Goal: Check status: Check status

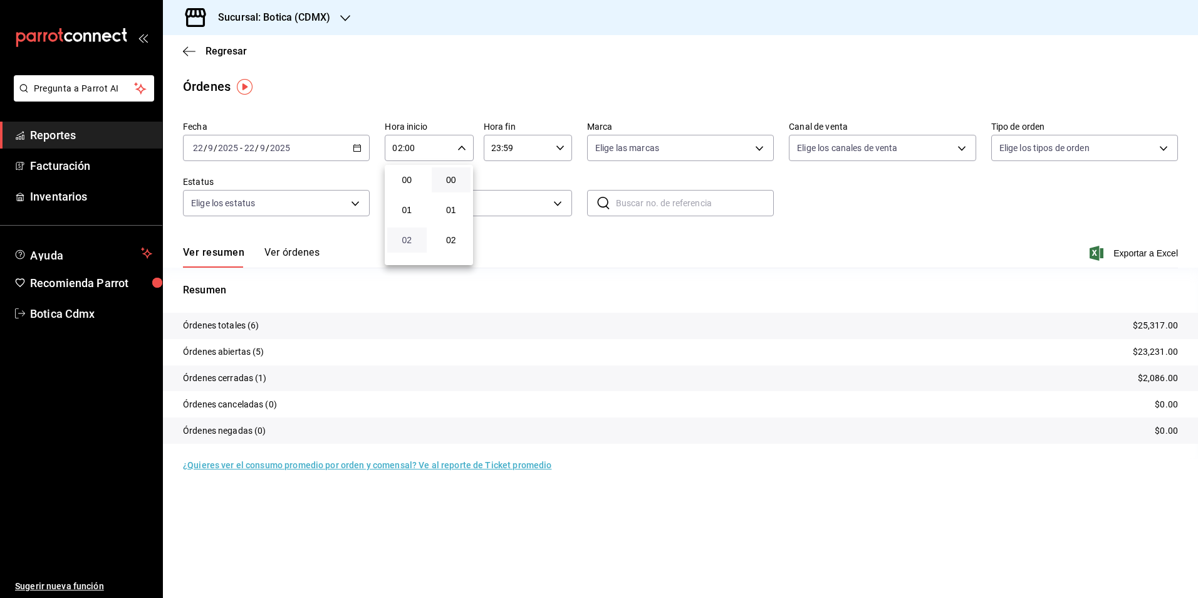
scroll to position [63, 0]
click at [405, 211] on span "03" at bounding box center [407, 207] width 24 height 10
type input "03:00"
click at [214, 49] on div at bounding box center [599, 299] width 1198 height 598
click at [218, 50] on span "Regresar" at bounding box center [226, 51] width 41 height 12
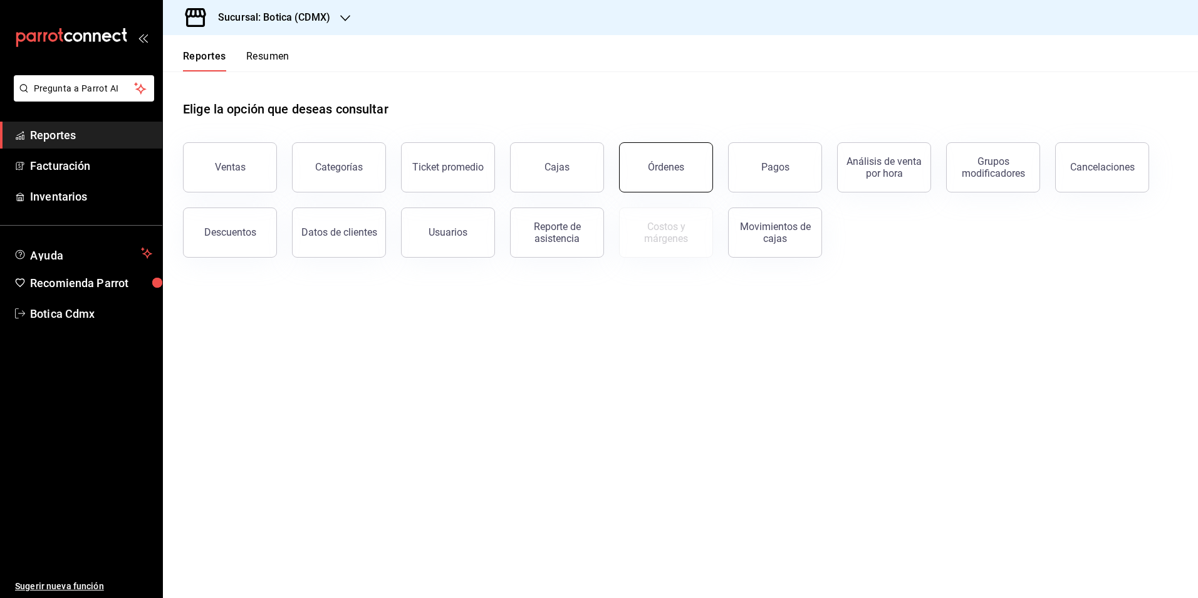
click at [639, 179] on button "Órdenes" at bounding box center [666, 167] width 94 height 50
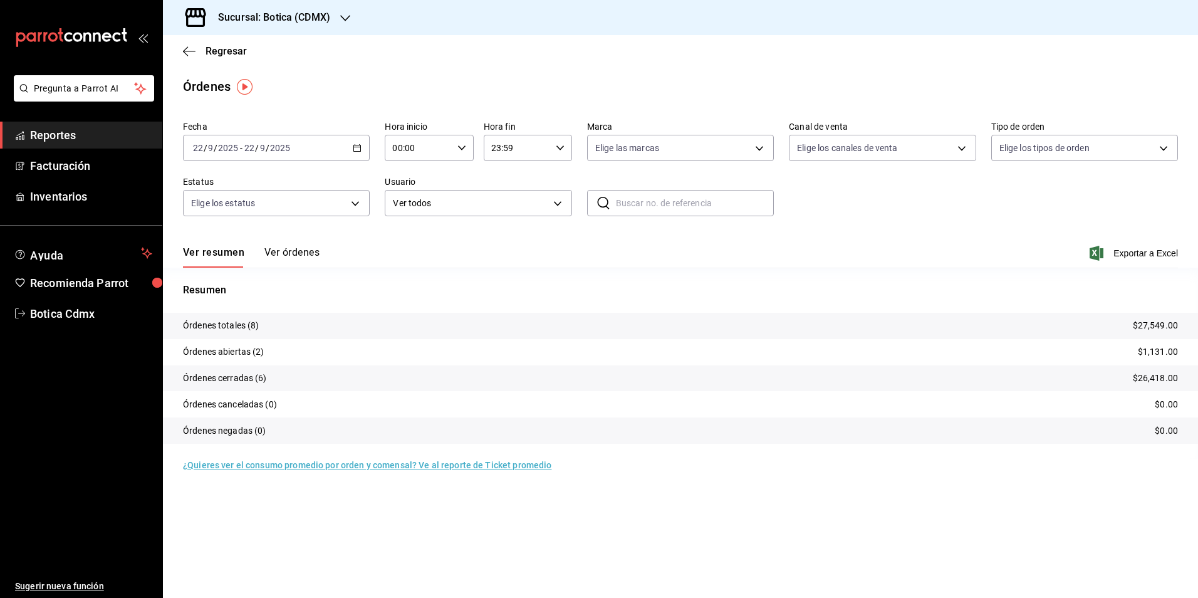
click at [416, 148] on input "00:00" at bounding box center [418, 147] width 67 height 25
click at [400, 241] on span "02" at bounding box center [407, 240] width 24 height 10
type input "02:00"
click at [233, 48] on div at bounding box center [599, 299] width 1198 height 598
click at [232, 54] on span "Regresar" at bounding box center [226, 51] width 41 height 12
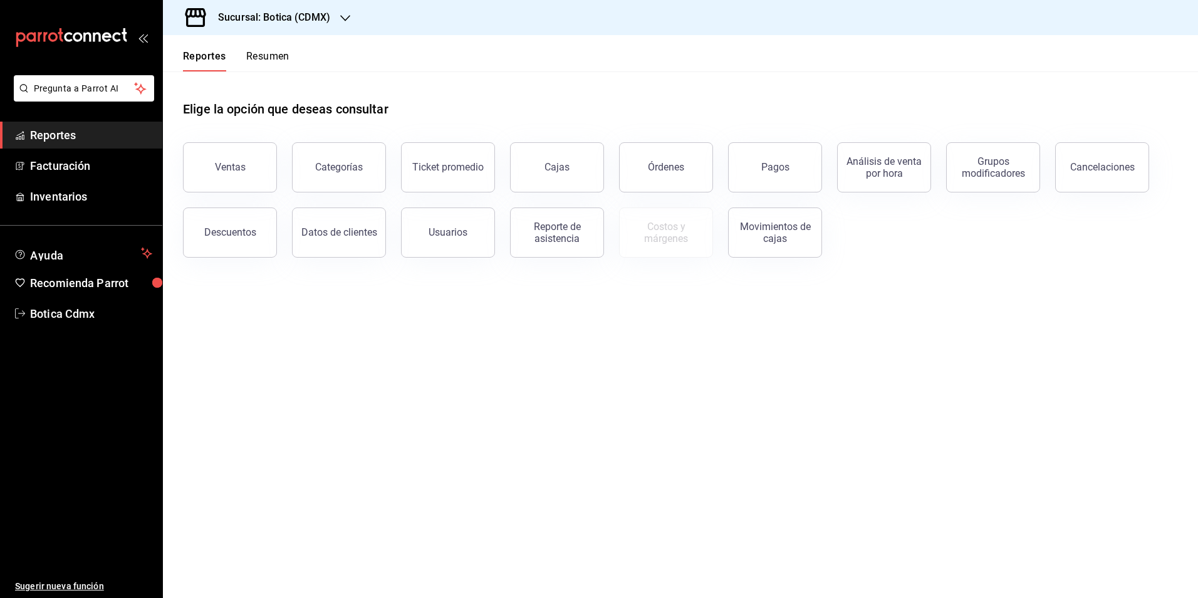
click at [526, 379] on main "Elige la opción que deseas consultar Ventas Categorías Ticket promedio Cajas Ór…" at bounding box center [680, 334] width 1035 height 526
